Goal: Navigation & Orientation: Find specific page/section

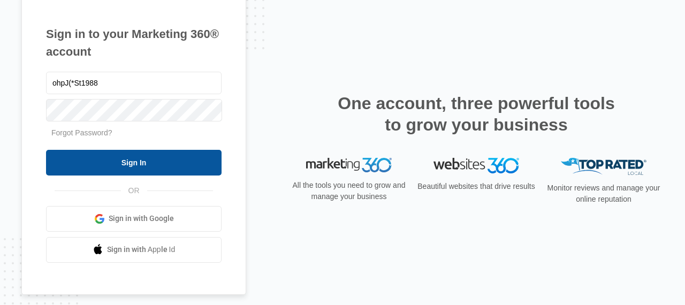
type input "ohpJ(*St1988"
click at [180, 159] on input "Sign In" at bounding box center [134, 163] width 176 height 26
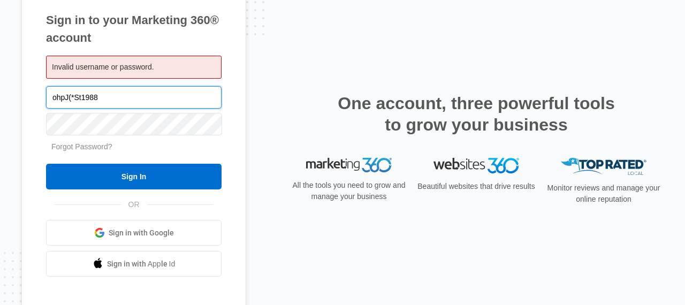
drag, startPoint x: 133, startPoint y: 98, endPoint x: -59, endPoint y: 95, distance: 192.3
click at [46, 95] on input "ohpJ(*St1988" at bounding box center [134, 97] width 176 height 22
type input "sthomas@celi-edu.com"
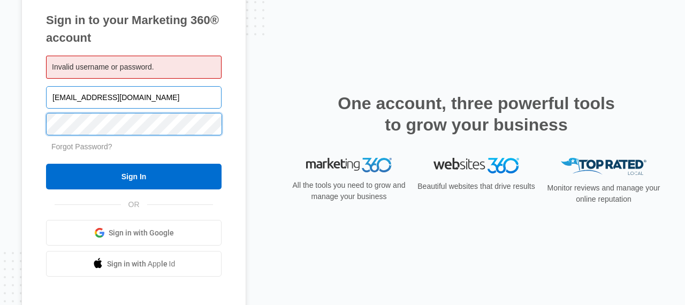
click at [46, 164] on input "Sign In" at bounding box center [134, 177] width 176 height 26
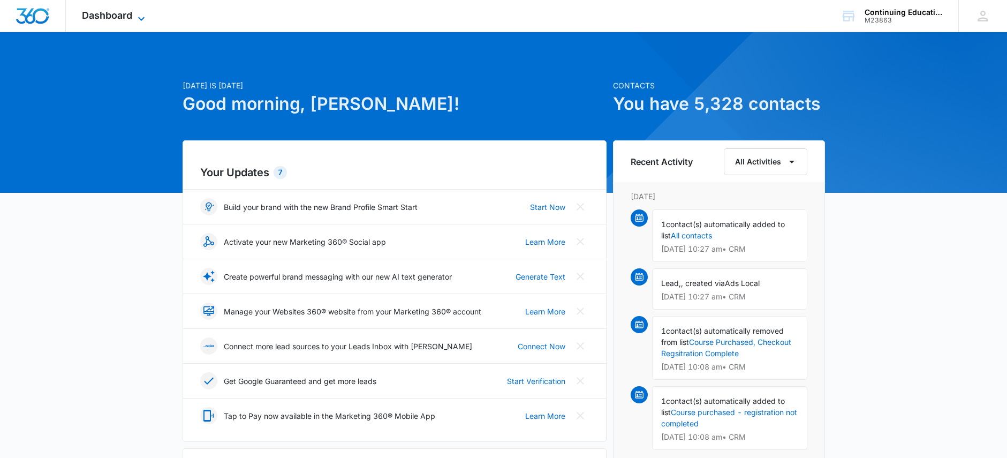
click at [127, 18] on span "Dashboard" at bounding box center [107, 15] width 50 height 11
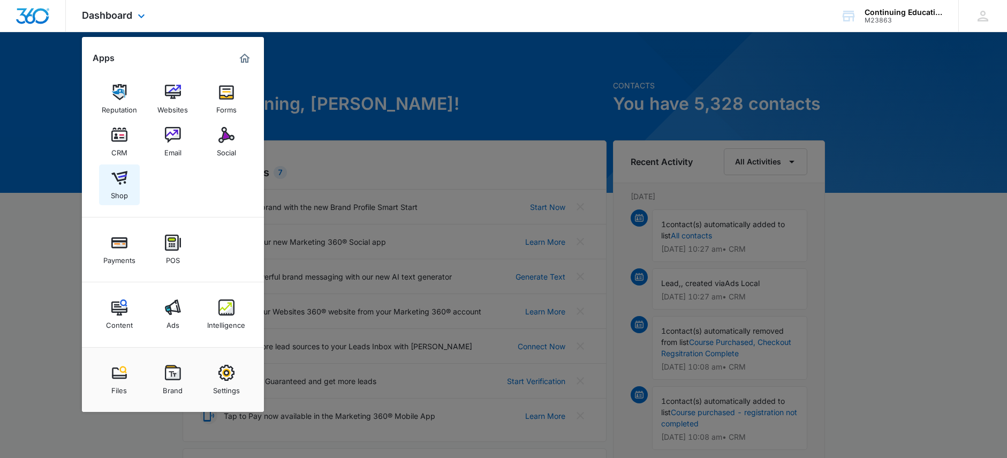
click at [122, 190] on div "Shop" at bounding box center [119, 193] width 17 height 14
